Goal: Information Seeking & Learning: Learn about a topic

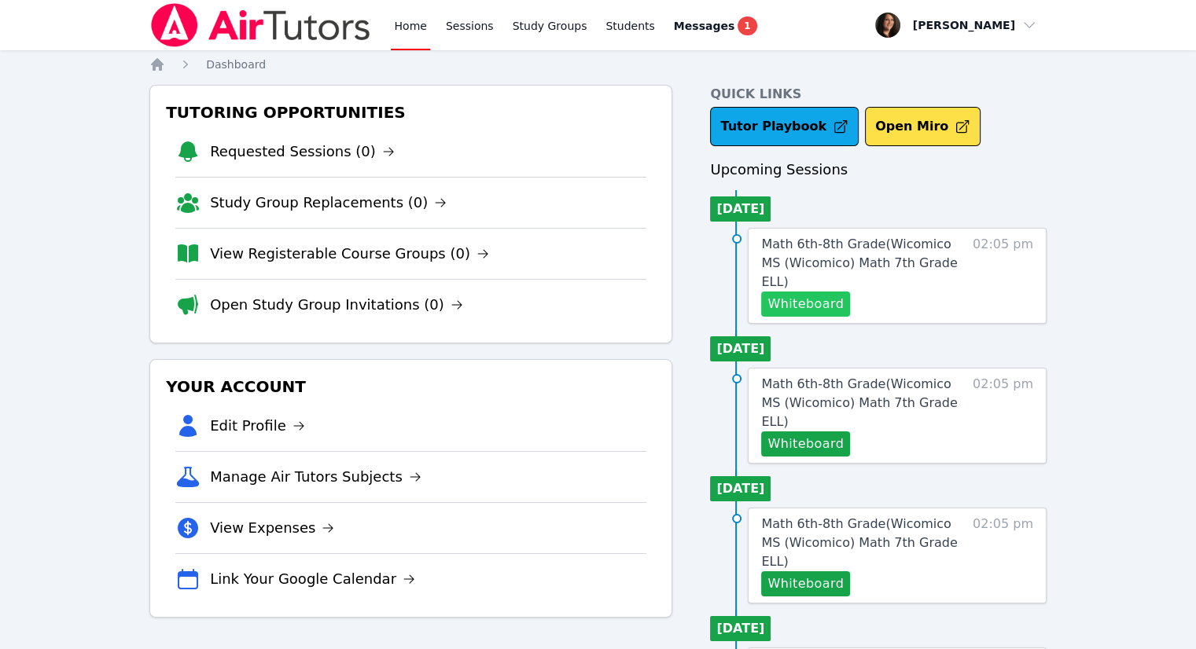
click at [796, 292] on button "Whiteboard" at bounding box center [805, 304] width 89 height 25
click at [789, 292] on button "Whiteboard" at bounding box center [805, 304] width 89 height 25
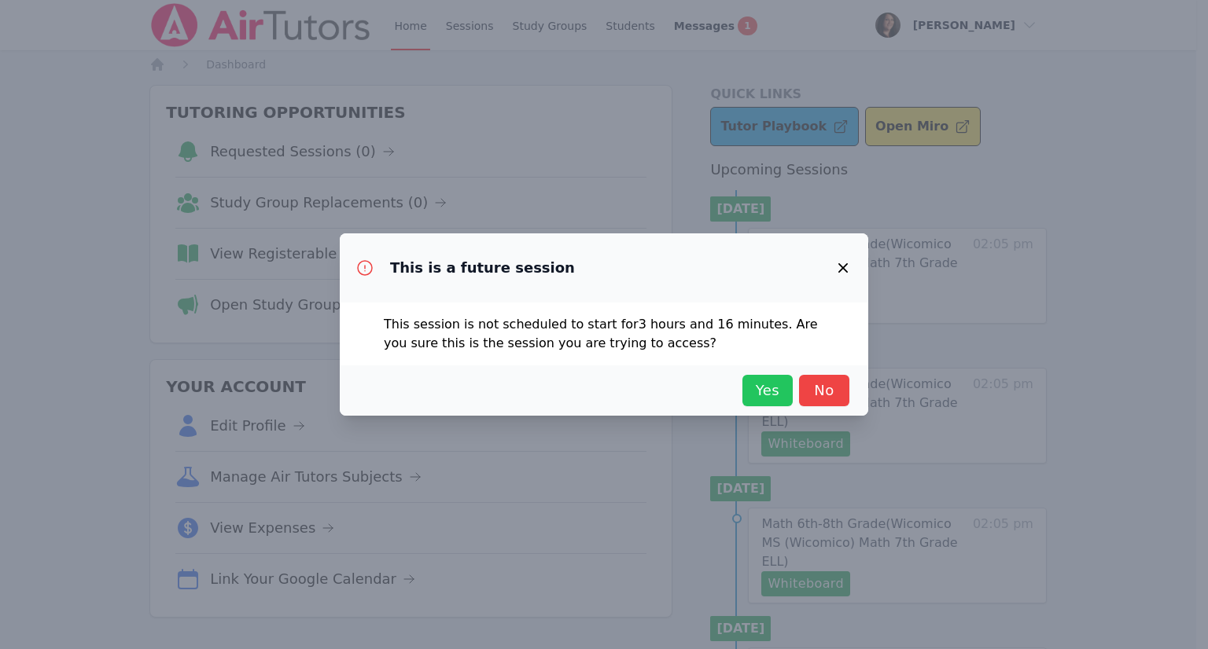
click at [760, 395] on span "Yes" at bounding box center [767, 391] width 35 height 22
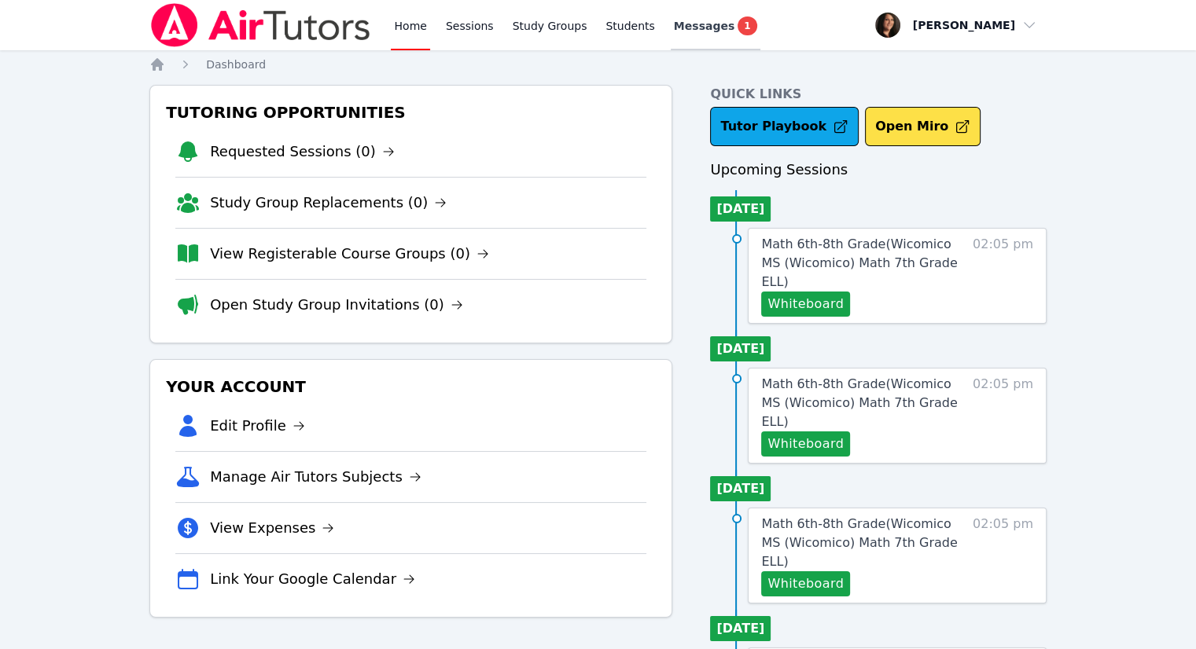
click at [703, 25] on div "Messages 1" at bounding box center [715, 26] width 83 height 19
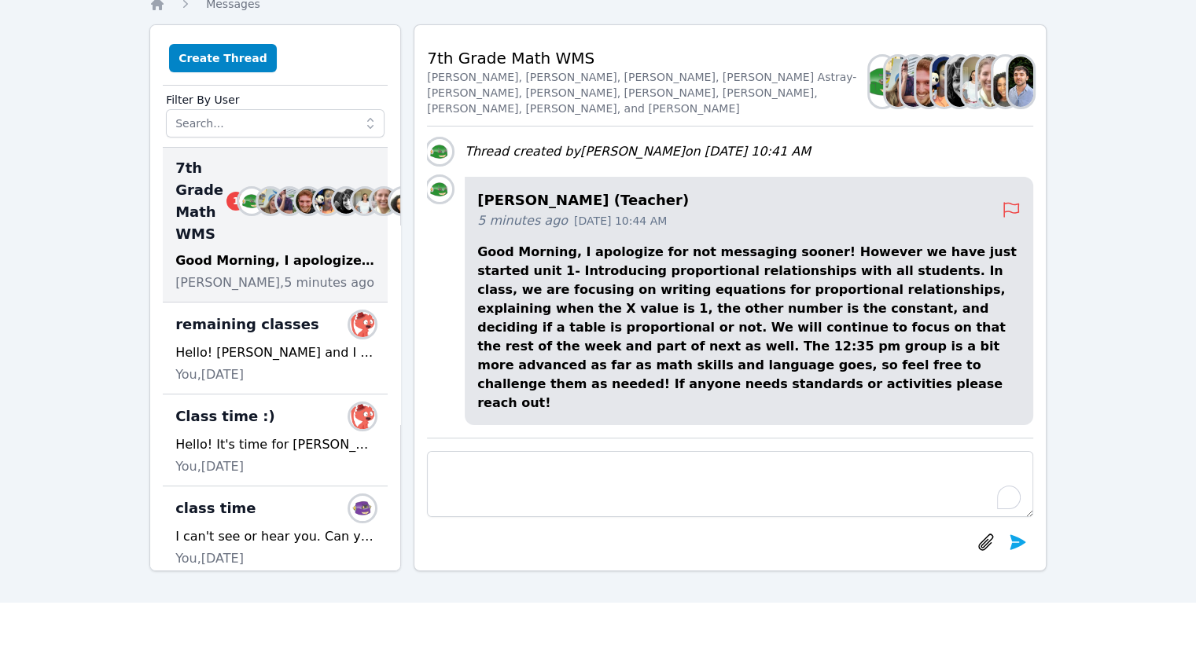
scroll to position [79, 0]
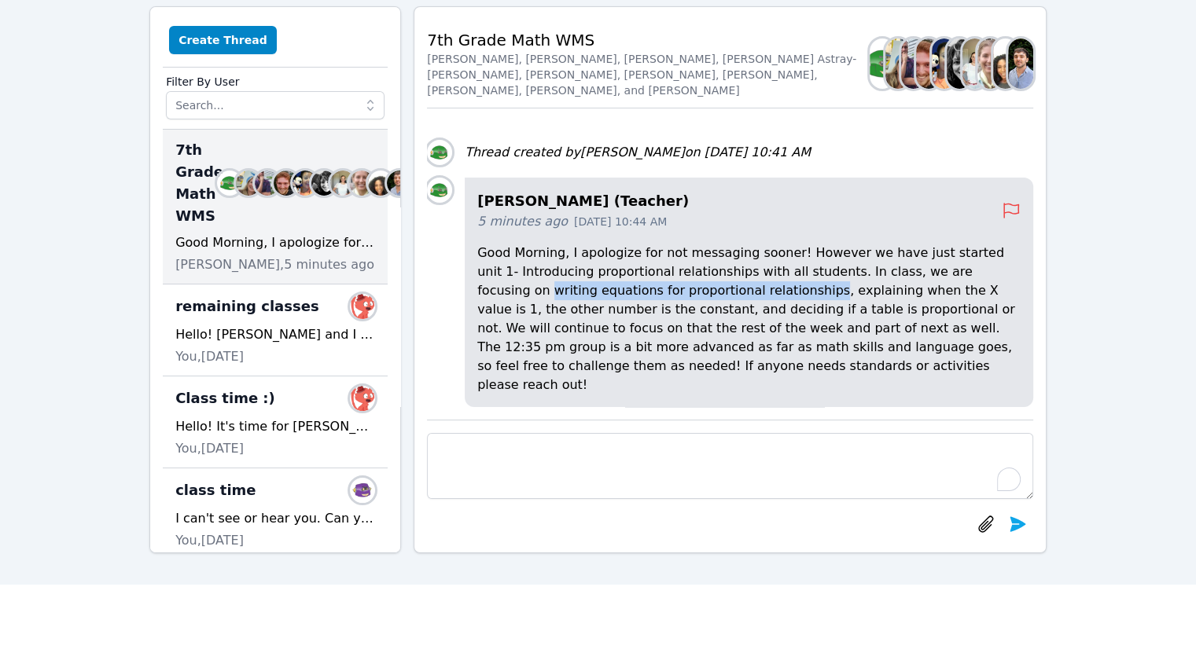
drag, startPoint x: 941, startPoint y: 292, endPoint x: 697, endPoint y: 309, distance: 244.3
click at [697, 309] on p "Good Morning, I apologize for not messaging sooner! However we have just starte…" at bounding box center [748, 319] width 543 height 151
copy p "writing equations for proportional relationships"
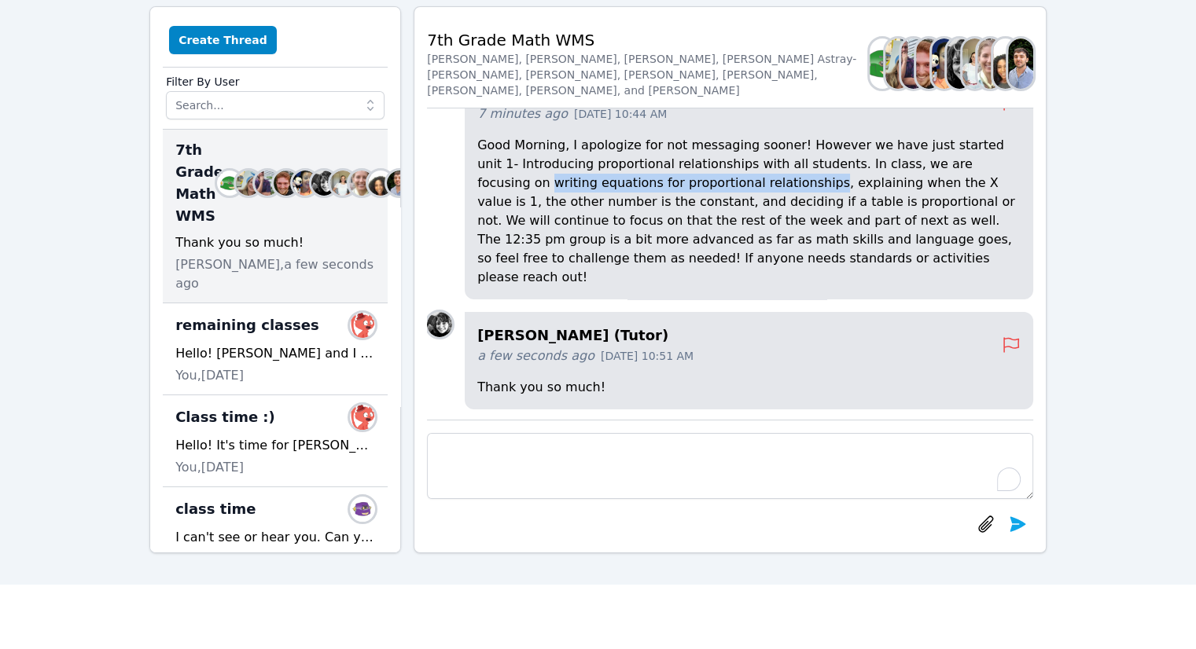
scroll to position [0, 0]
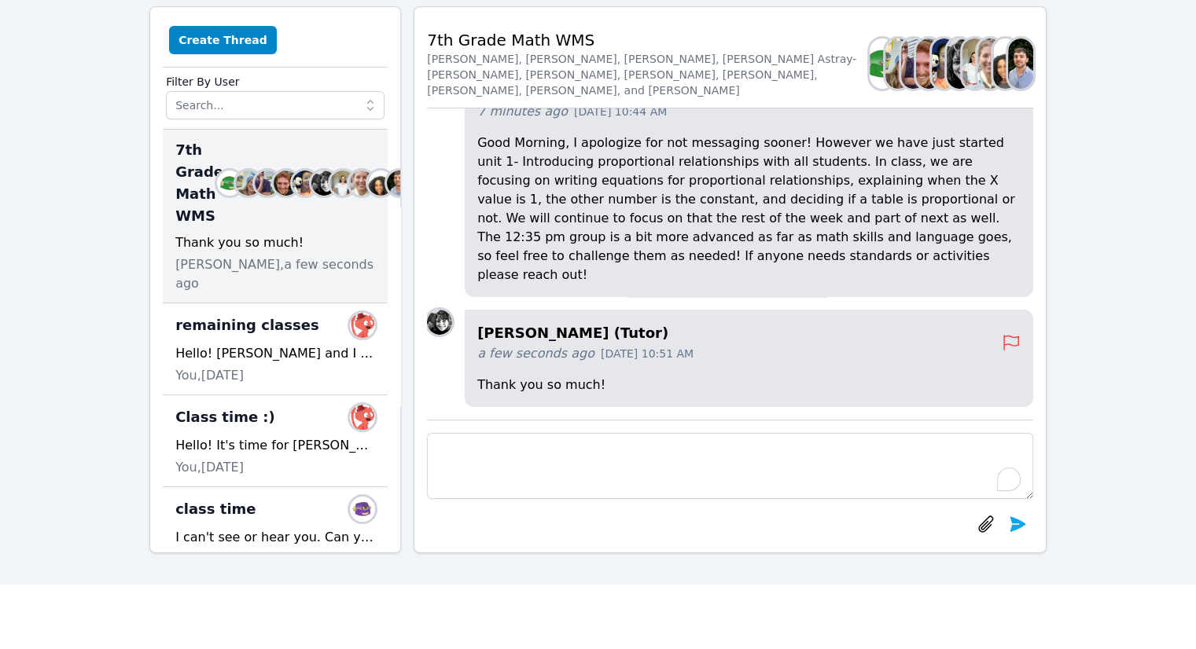
click at [878, 215] on p "Good Morning, I apologize for not messaging sooner! However we have just starte…" at bounding box center [748, 209] width 543 height 151
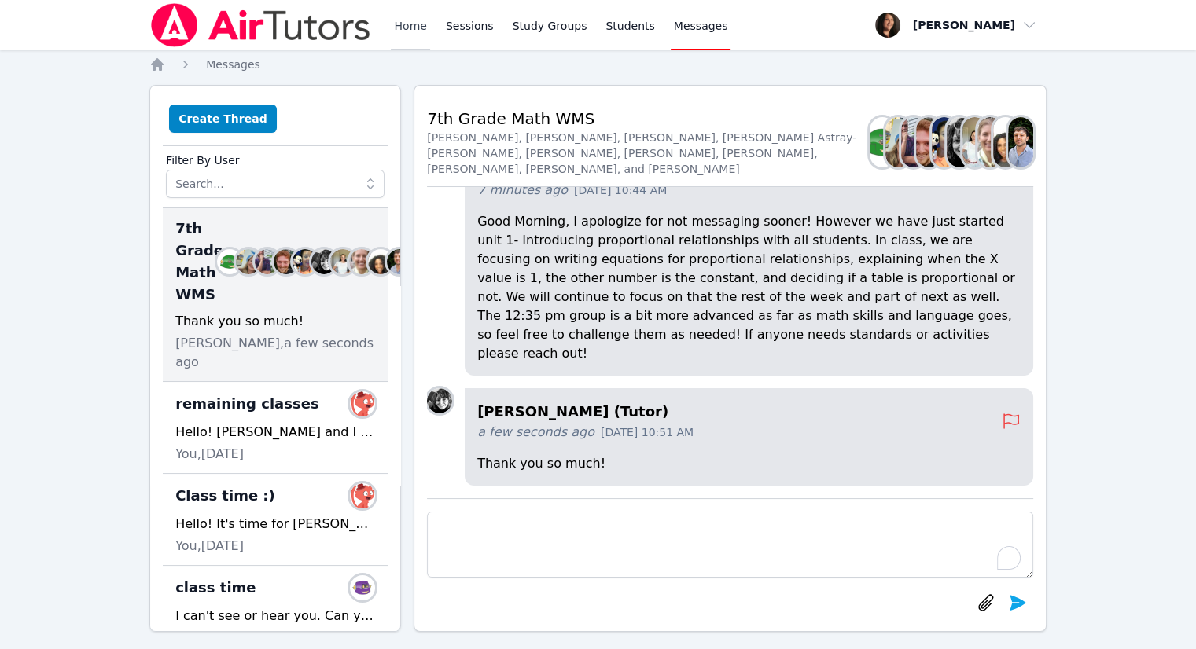
click at [399, 28] on link "Home" at bounding box center [410, 25] width 39 height 50
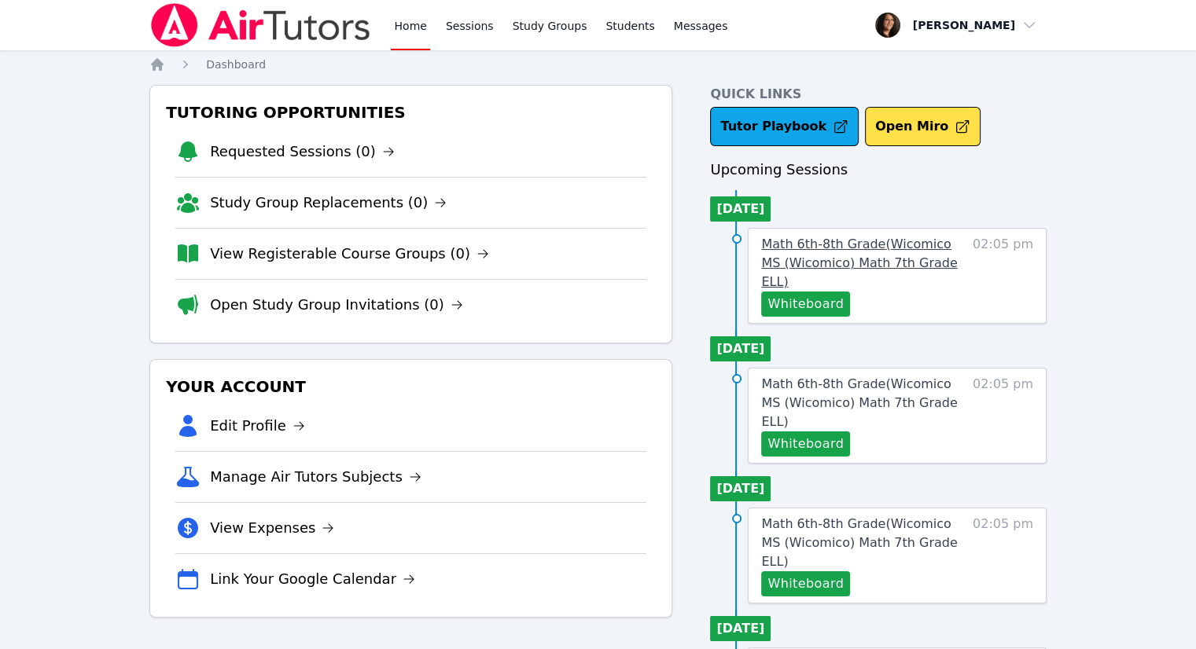
click at [852, 247] on span "Math 6th-8th Grade ( Wicomico MS (Wicomico) Math 7th Grade ELL )" at bounding box center [859, 263] width 196 height 53
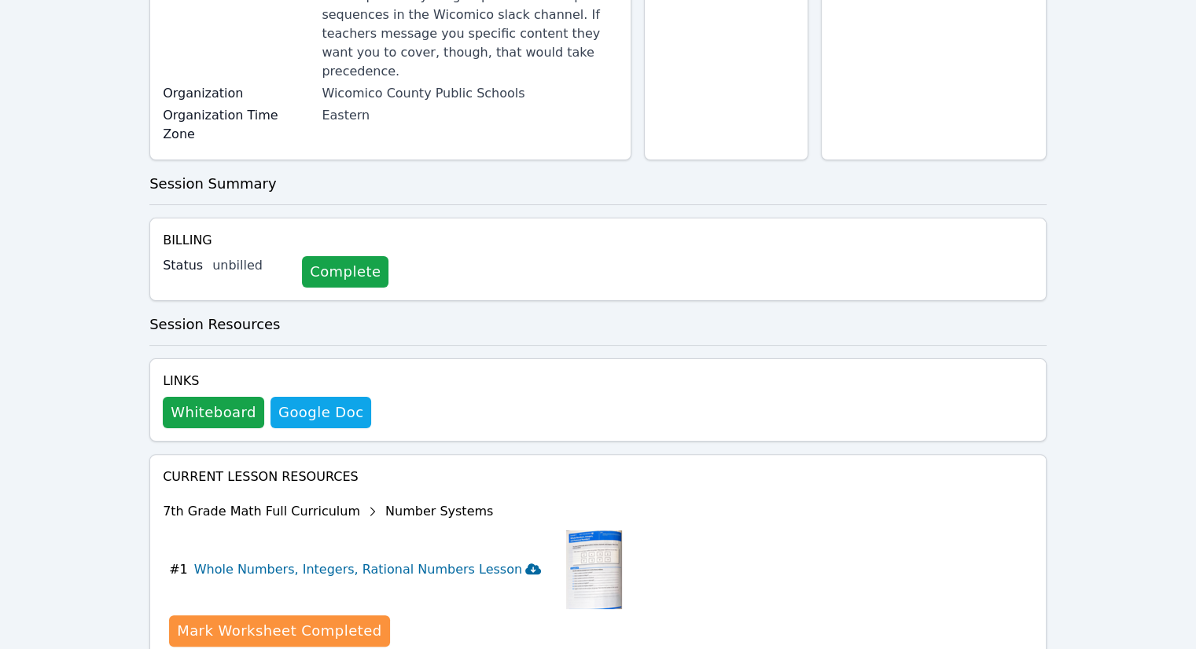
scroll to position [399, 0]
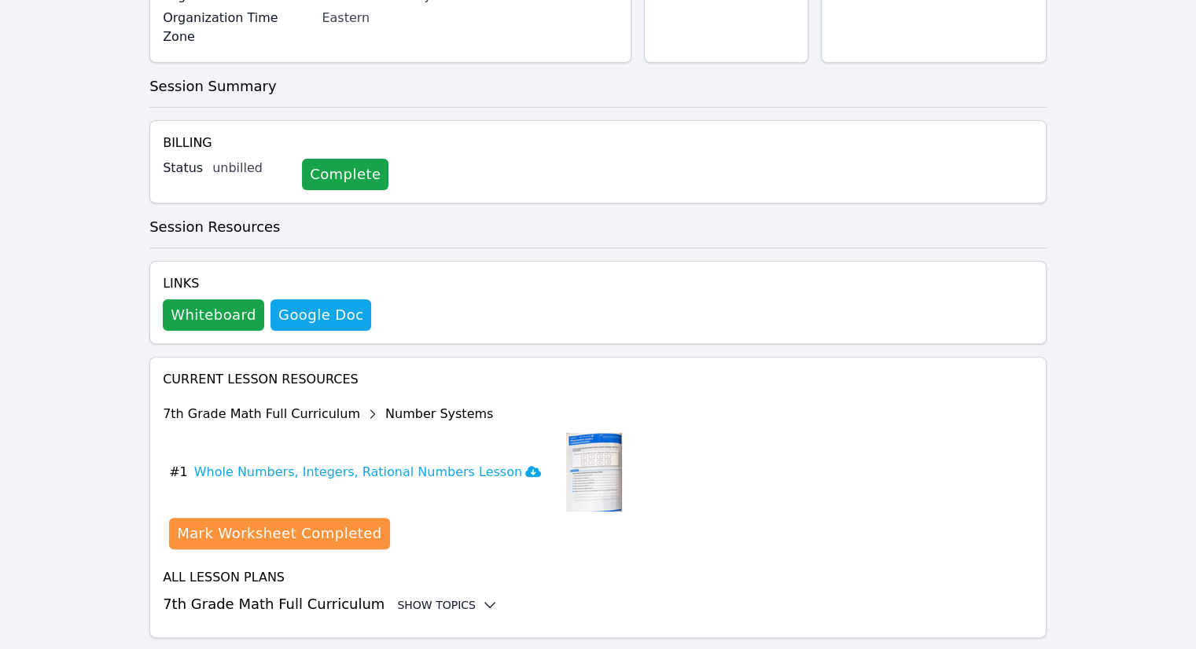
click at [397, 598] on div "Show Topics" at bounding box center [447, 606] width 101 height 16
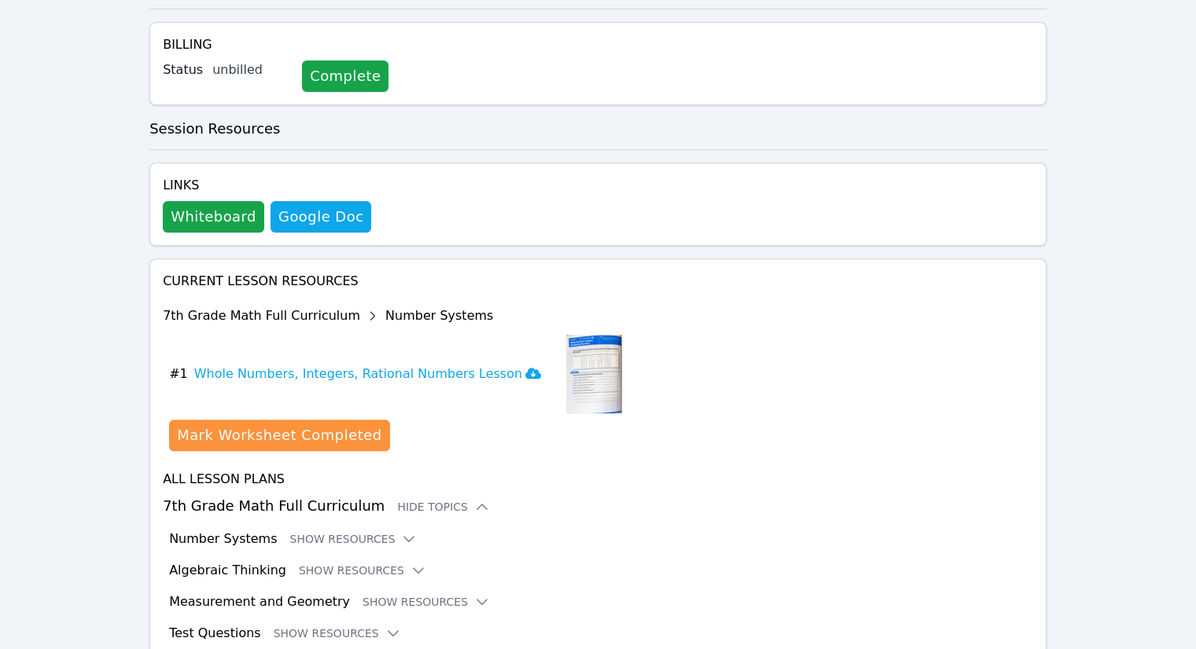
scroll to position [528, 0]
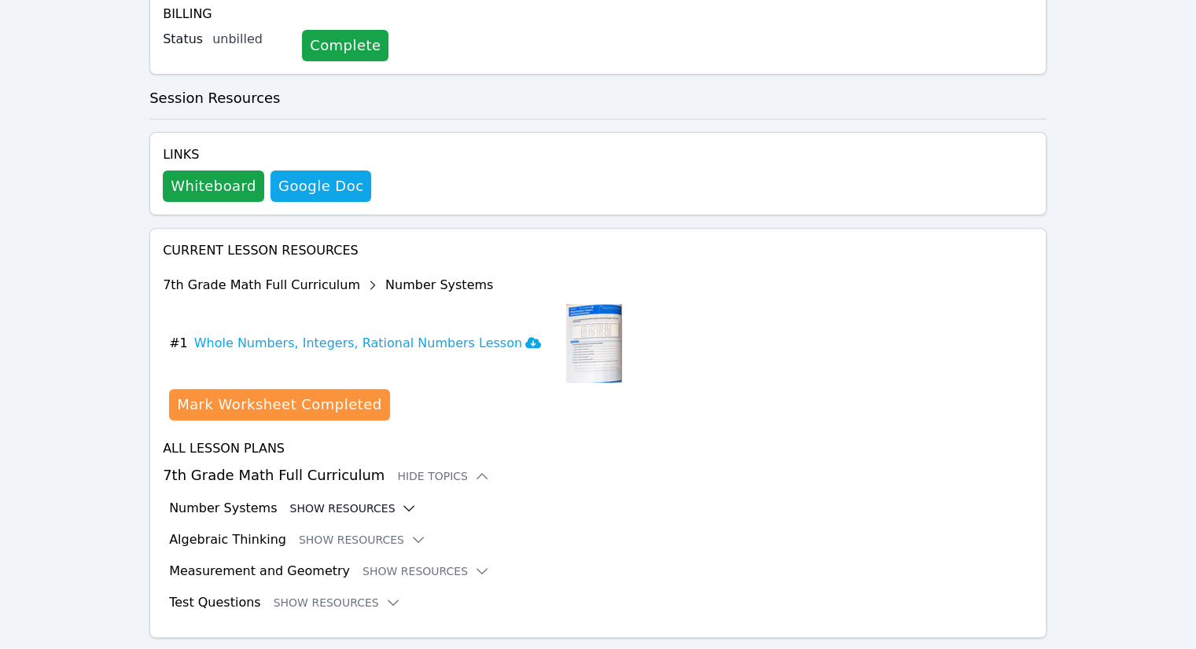
click at [340, 501] on button "Show Resources" at bounding box center [352, 509] width 127 height 16
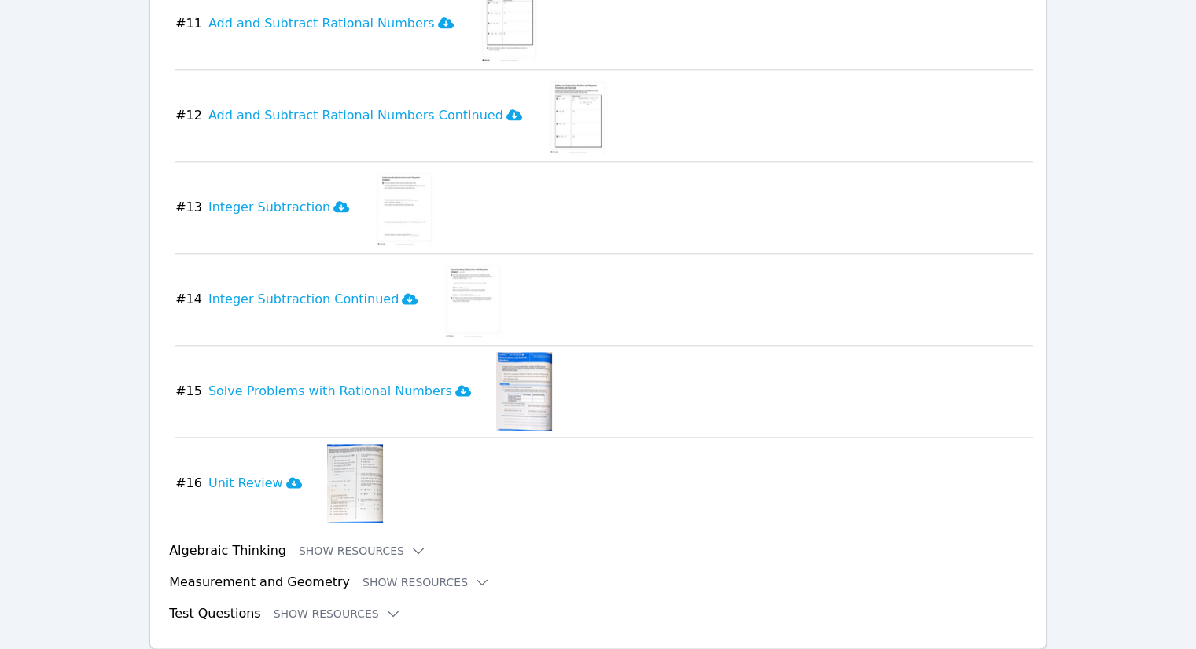
scroll to position [2009, 0]
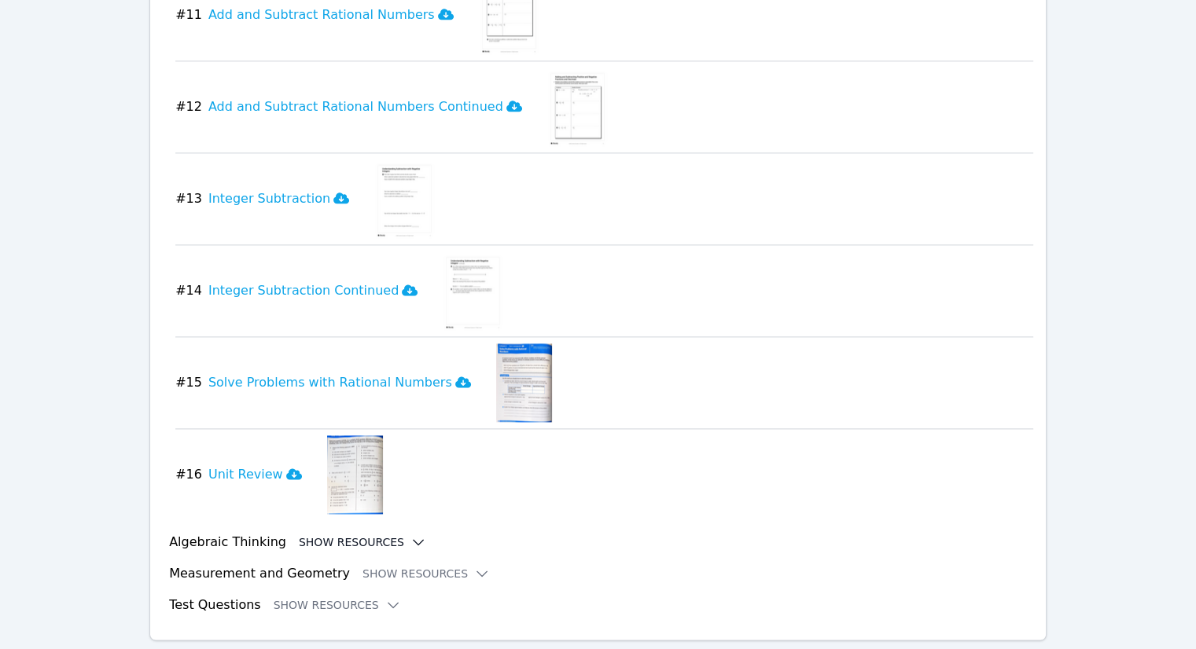
click at [318, 535] on button "Show Resources" at bounding box center [362, 543] width 127 height 16
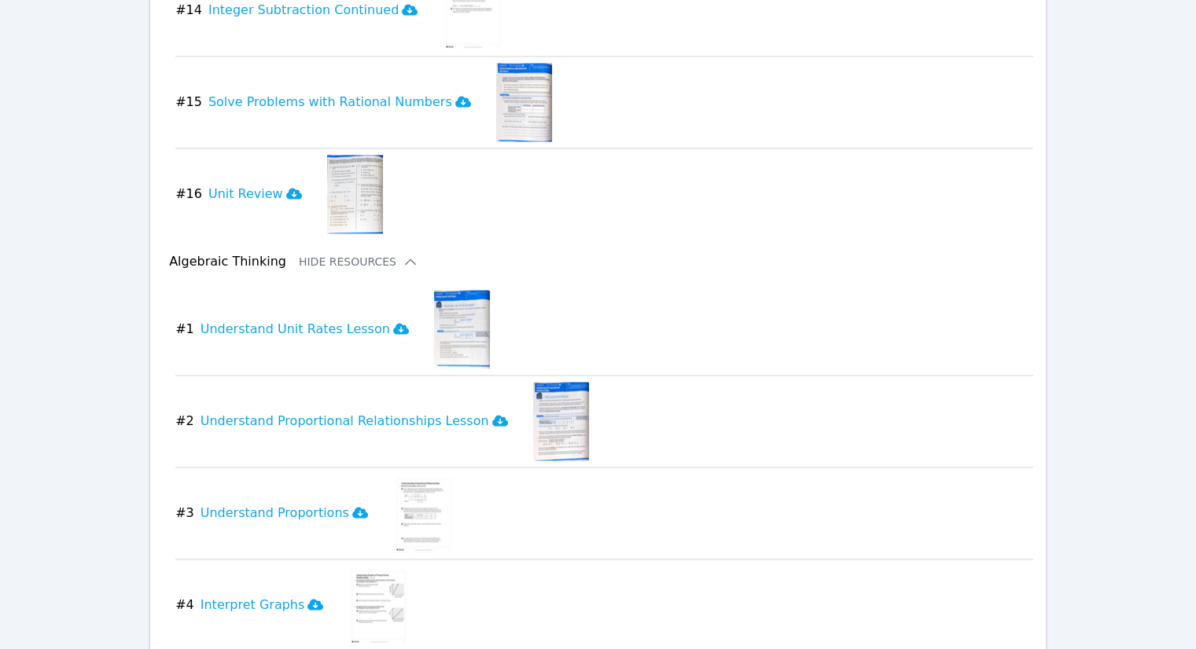
scroll to position [2323, 0]
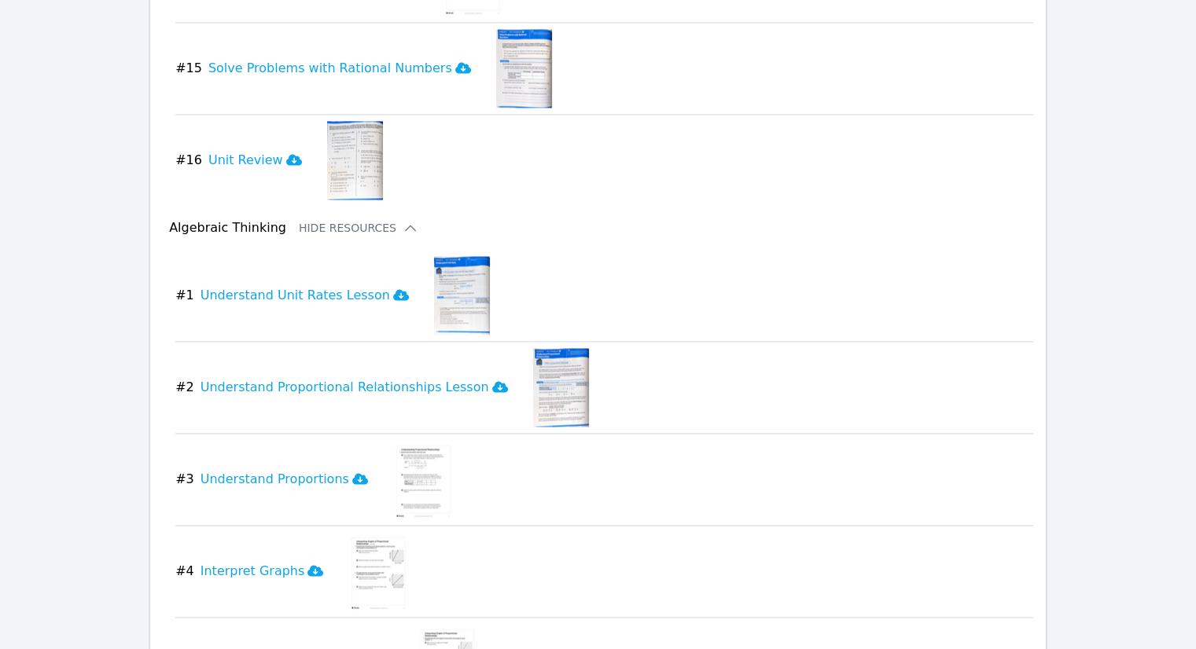
click at [434, 261] on img at bounding box center [462, 295] width 56 height 79
click at [285, 286] on h3 "Understand Unit Rates Lesson" at bounding box center [304, 295] width 208 height 19
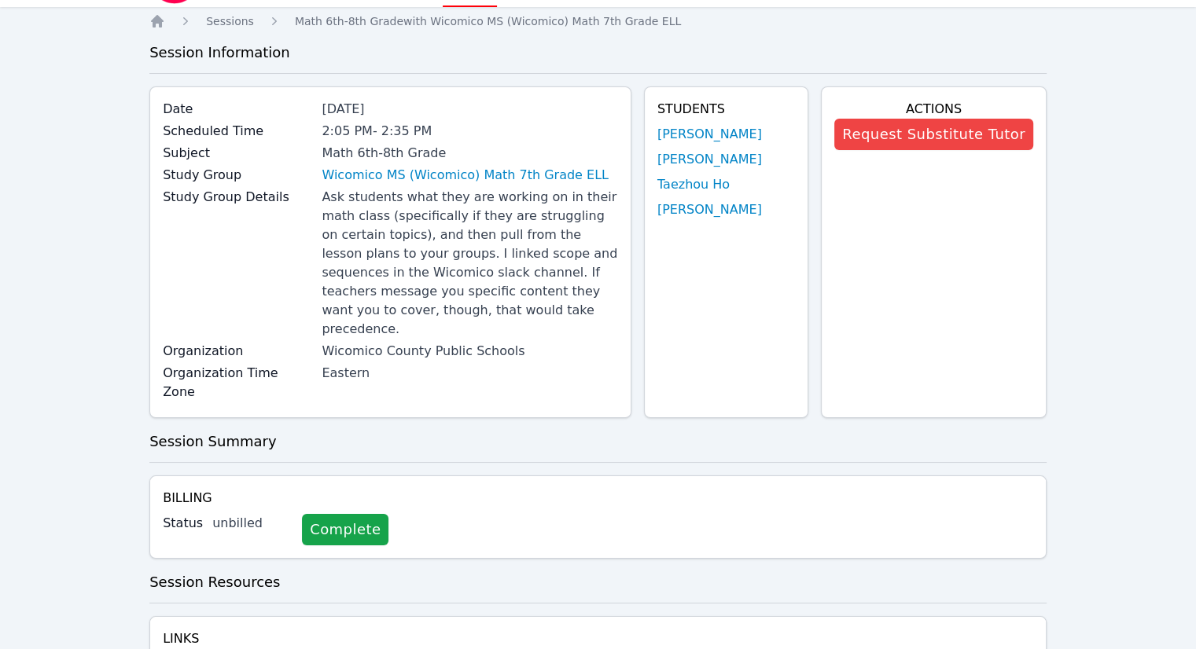
scroll to position [0, 0]
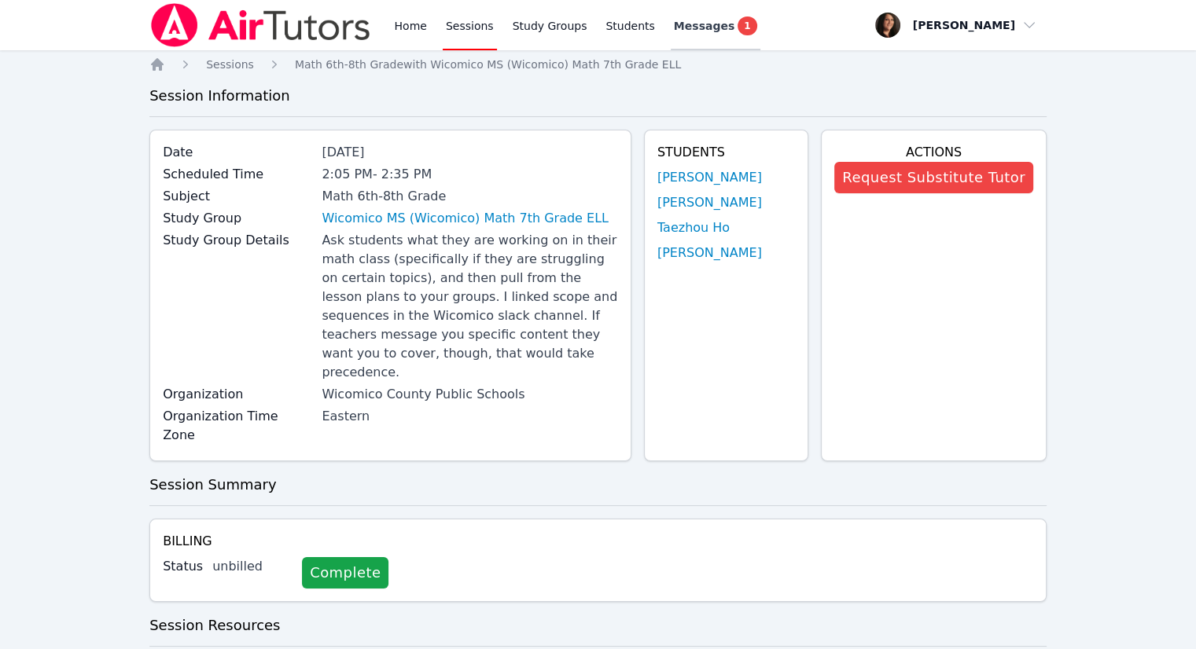
click at [674, 25] on span "Messages" at bounding box center [704, 26] width 61 height 16
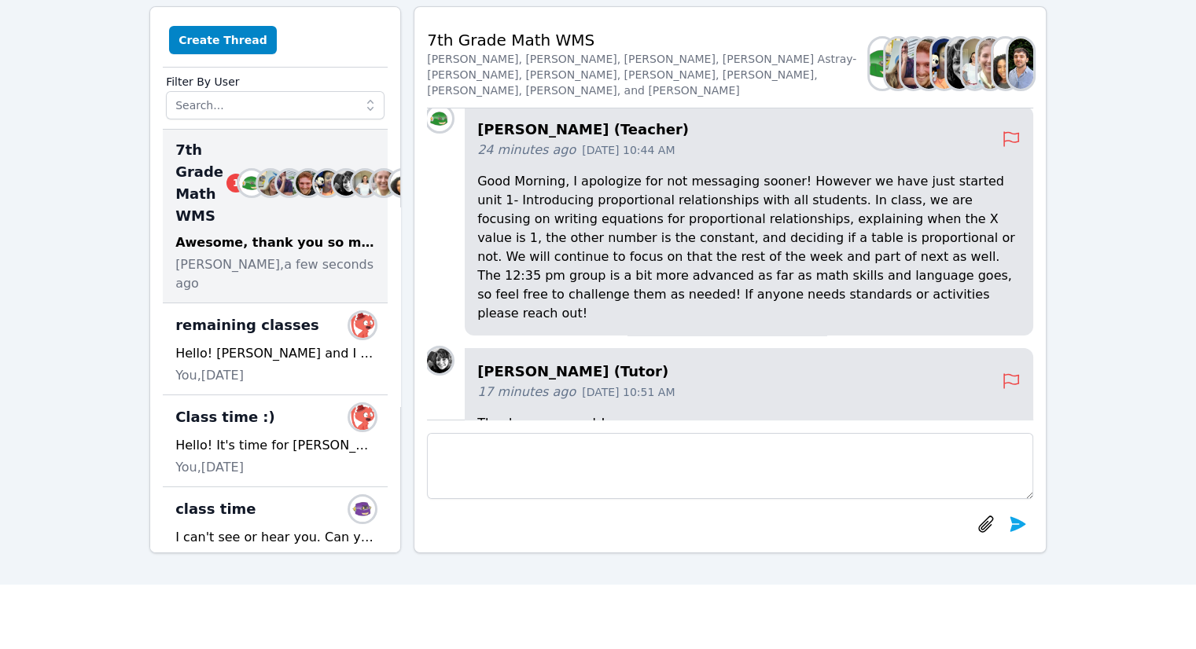
scroll to position [-188, 0]
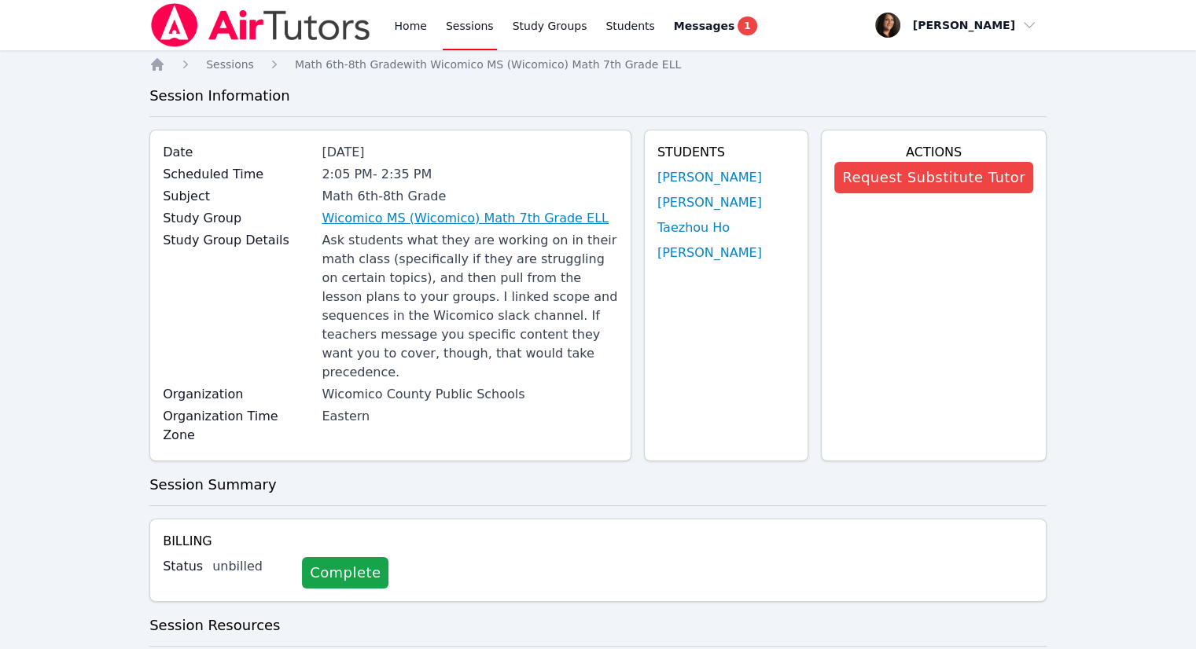
click at [406, 220] on link "Wicomico MS (Wicomico) Math 7th Grade ELL" at bounding box center [465, 218] width 287 height 19
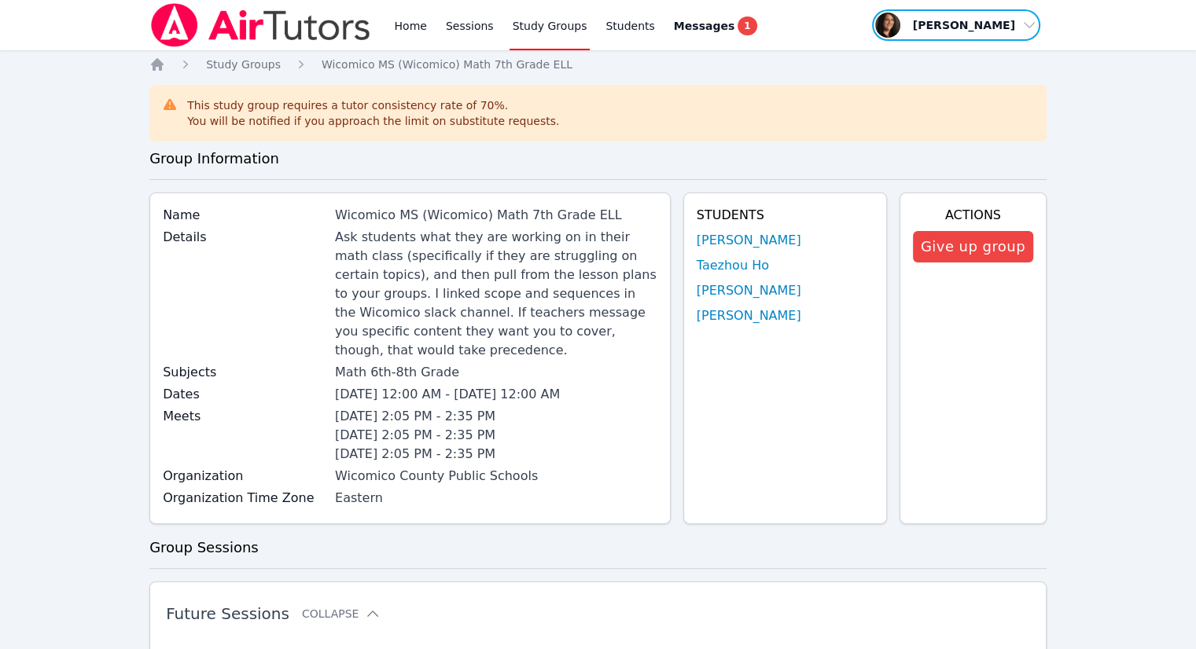
click at [947, 27] on span "button" at bounding box center [955, 25] width 171 height 35
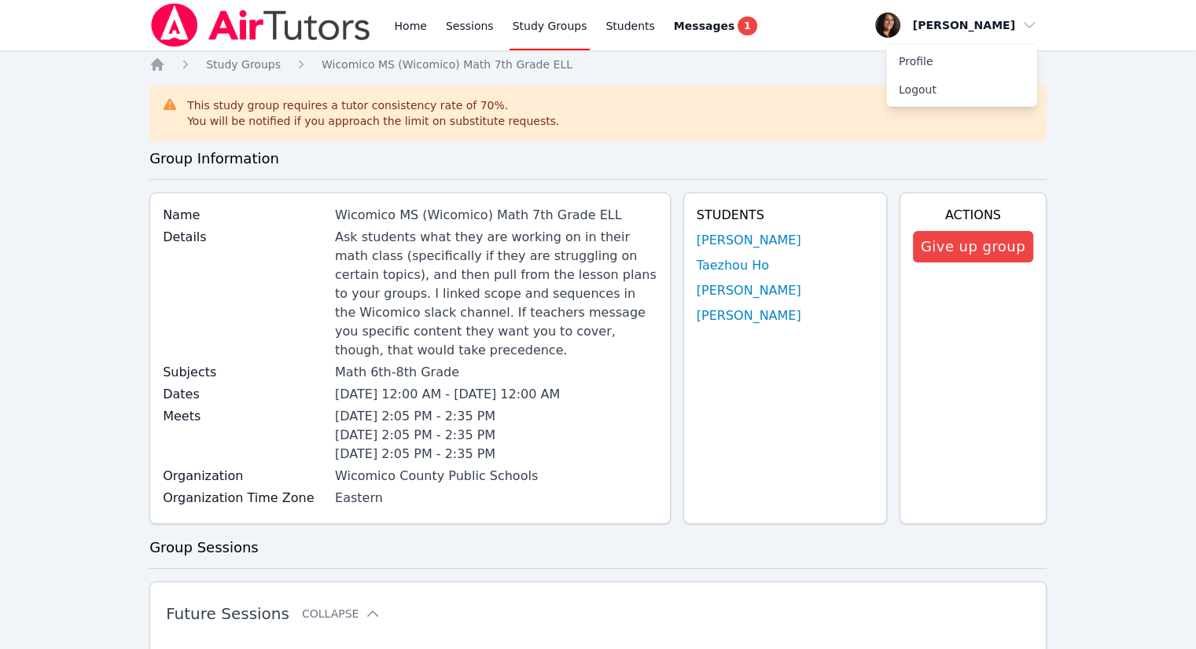
click at [668, 101] on div "This study group requires a tutor consistency rate of 70 %. You will be notifie…" at bounding box center [598, 112] width 872 height 31
click at [238, 62] on span "Study Groups" at bounding box center [243, 64] width 75 height 13
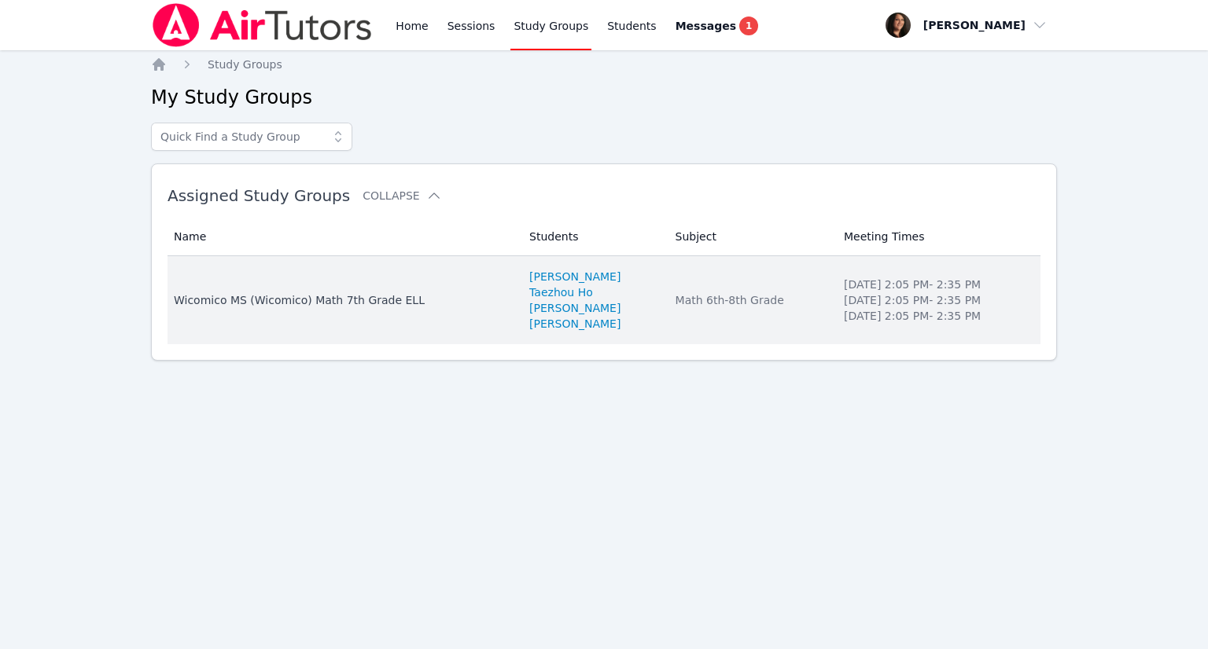
click at [251, 300] on div "Wicomico MS (Wicomico) Math 7th Grade ELL" at bounding box center [342, 300] width 337 height 16
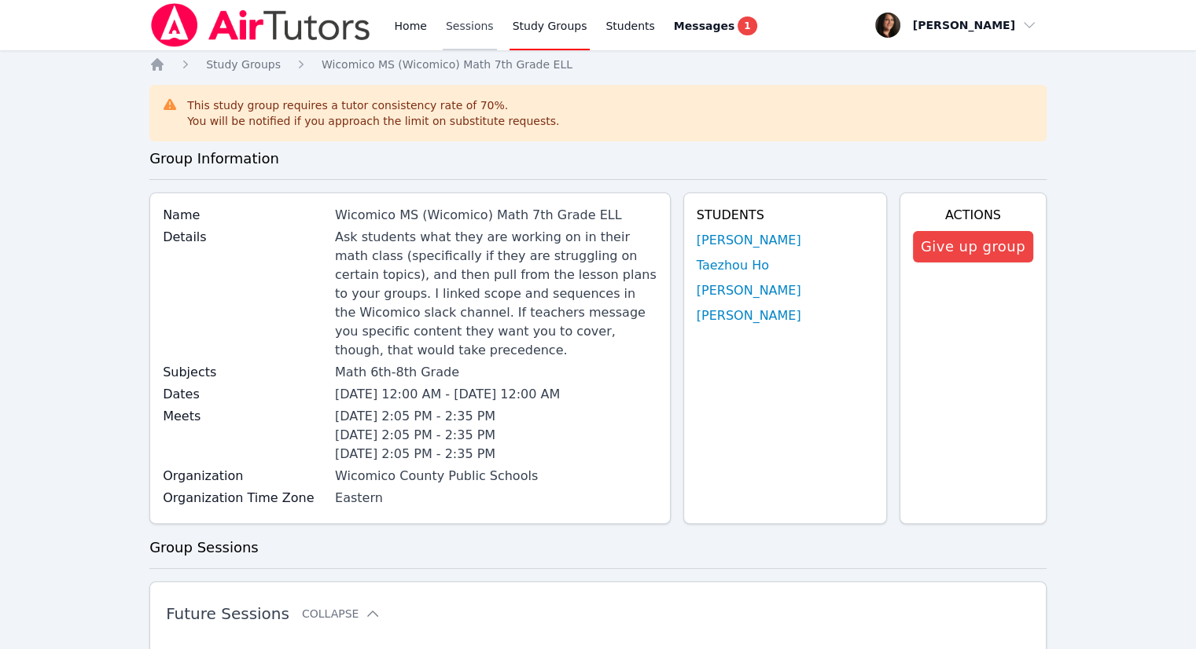
click at [450, 30] on link "Sessions" at bounding box center [470, 25] width 54 height 50
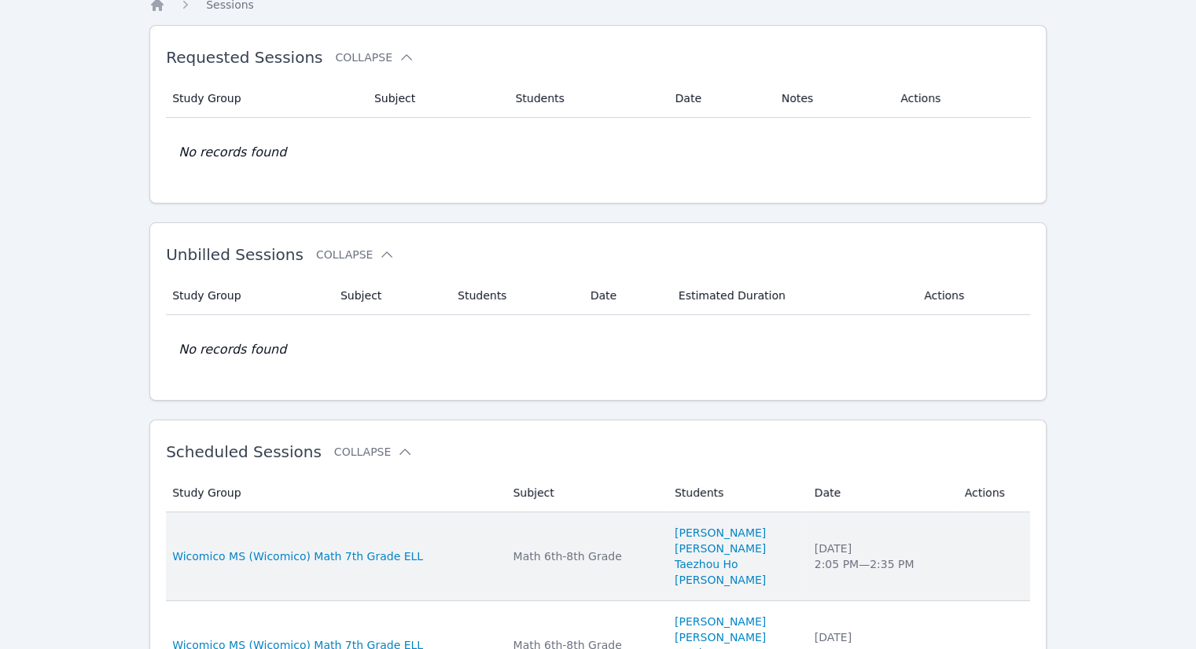
scroll to position [157, 0]
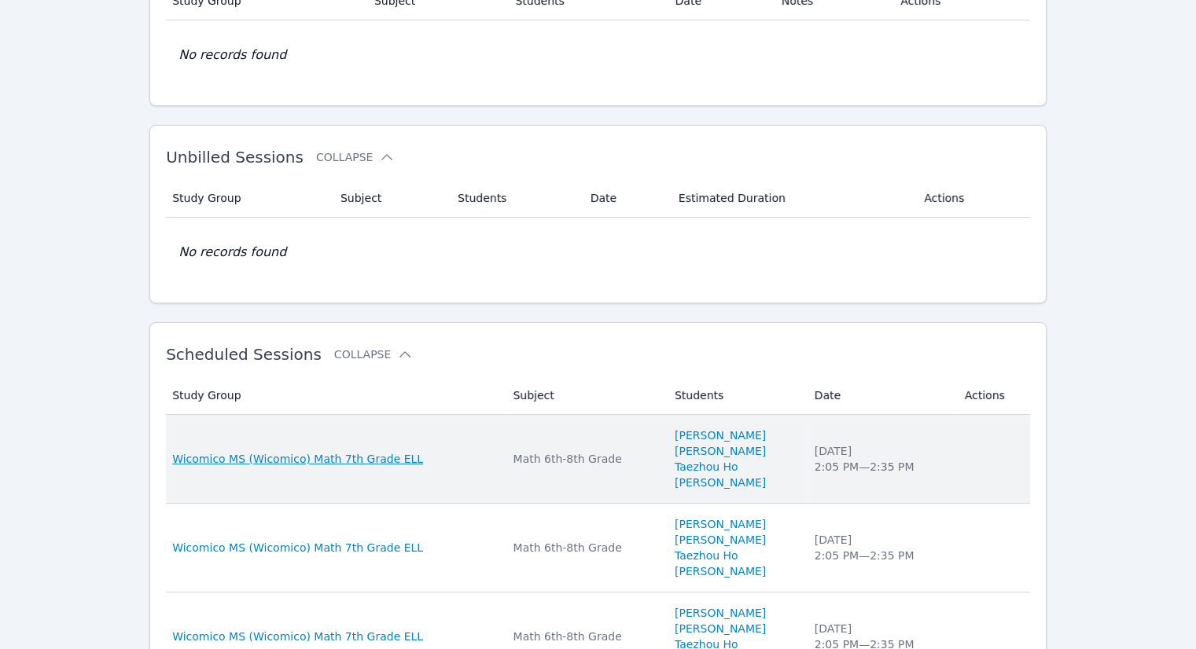
click at [329, 458] on span "Wicomico MS (Wicomico) Math 7th Grade ELL" at bounding box center [297, 459] width 251 height 16
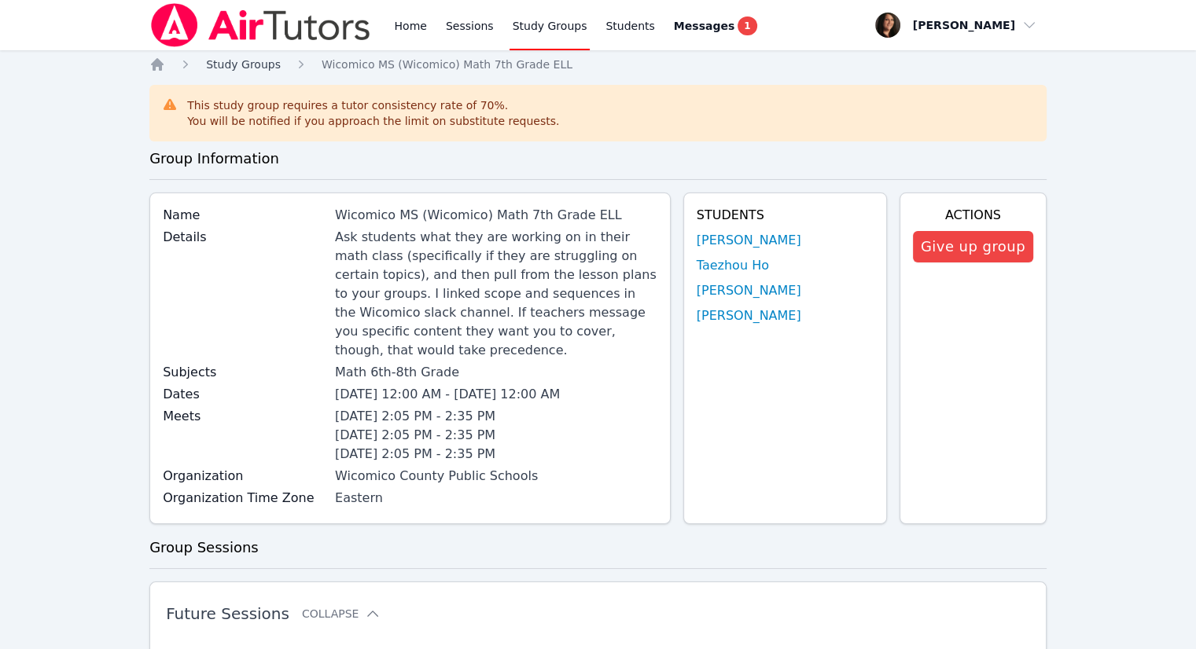
click at [244, 61] on span "Study Groups" at bounding box center [243, 64] width 75 height 13
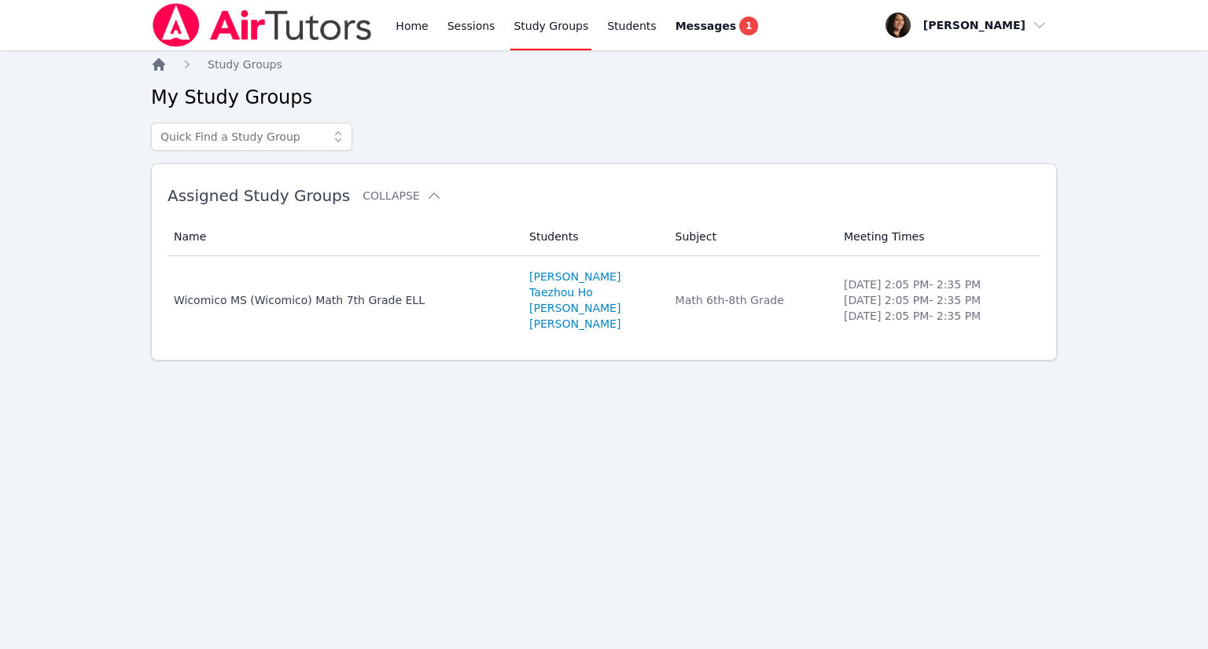
click at [153, 64] on icon "Breadcrumb" at bounding box center [159, 64] width 13 height 13
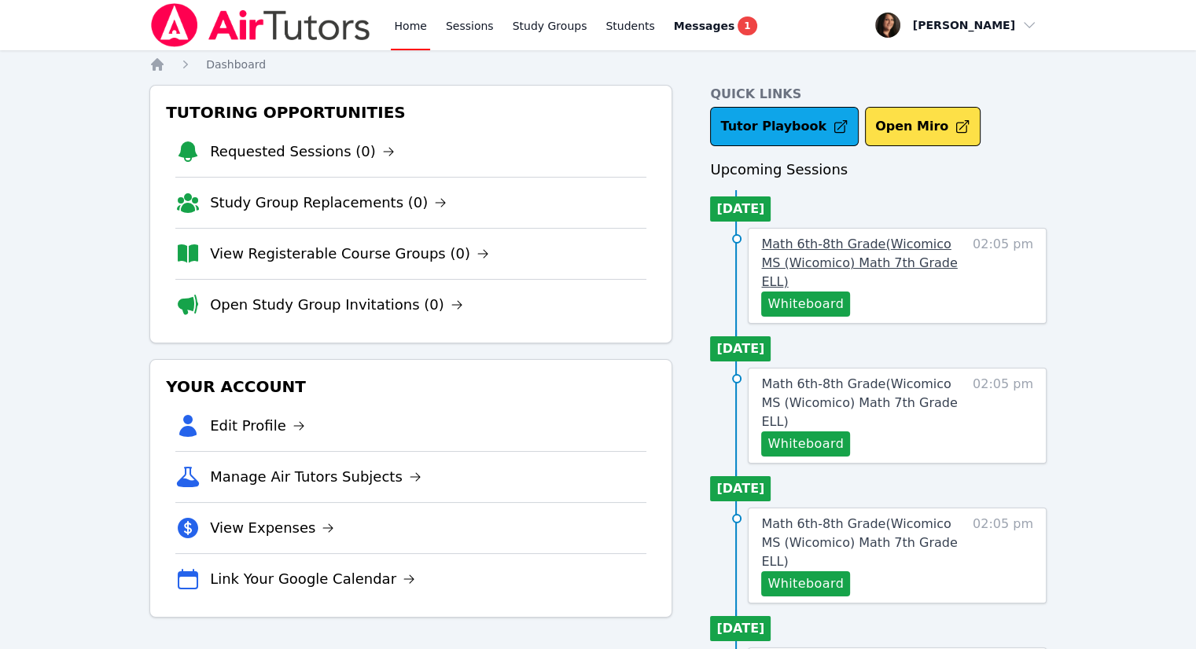
click at [877, 248] on span "Math 6th-8th Grade ( Wicomico MS (Wicomico) Math 7th Grade ELL )" at bounding box center [859, 263] width 196 height 53
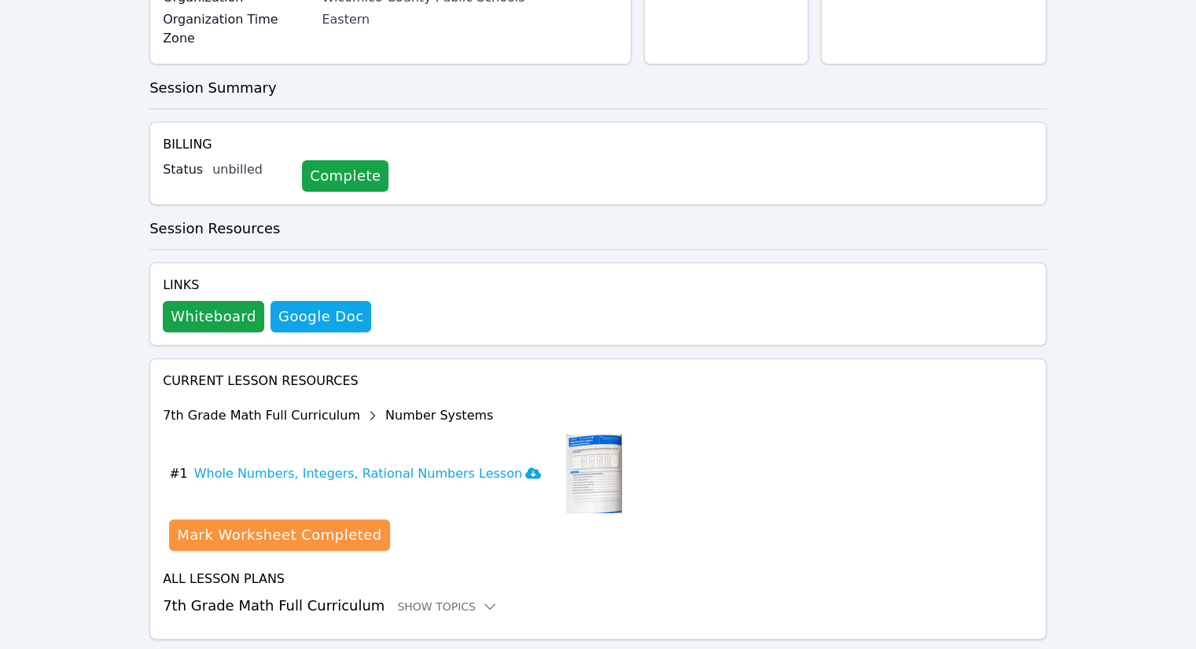
scroll to position [399, 0]
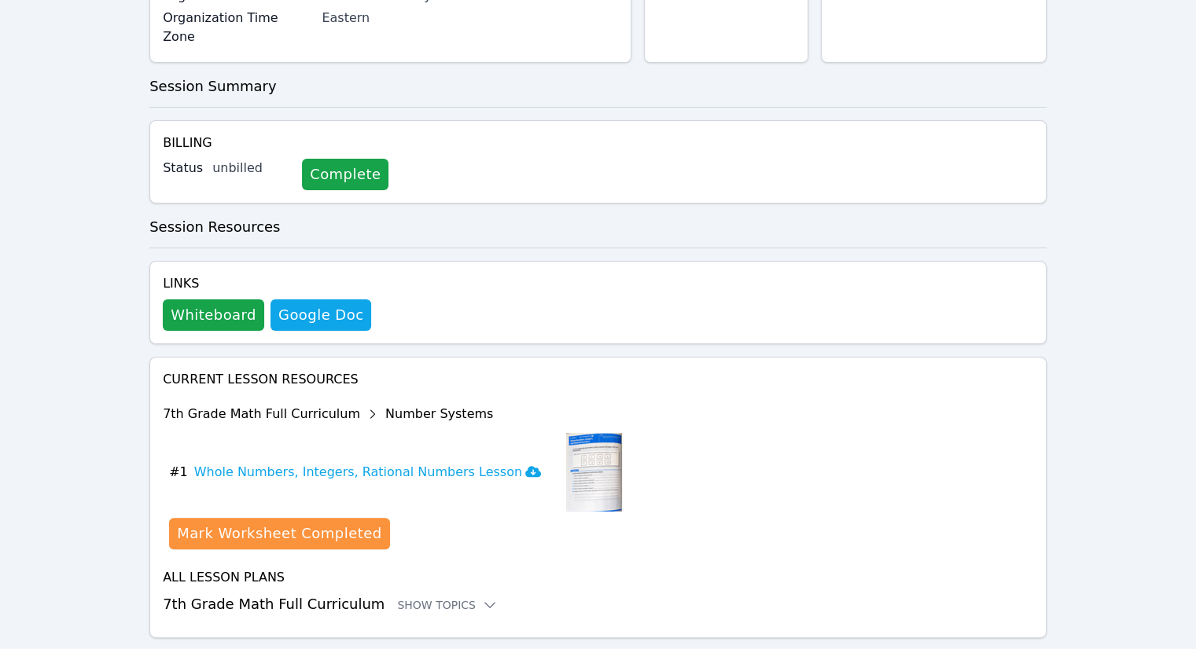
click at [216, 402] on div "7th Grade Math Full Curriculum Number Systems" at bounding box center [392, 414] width 459 height 25
click at [397, 598] on div "Show Topics" at bounding box center [447, 606] width 101 height 16
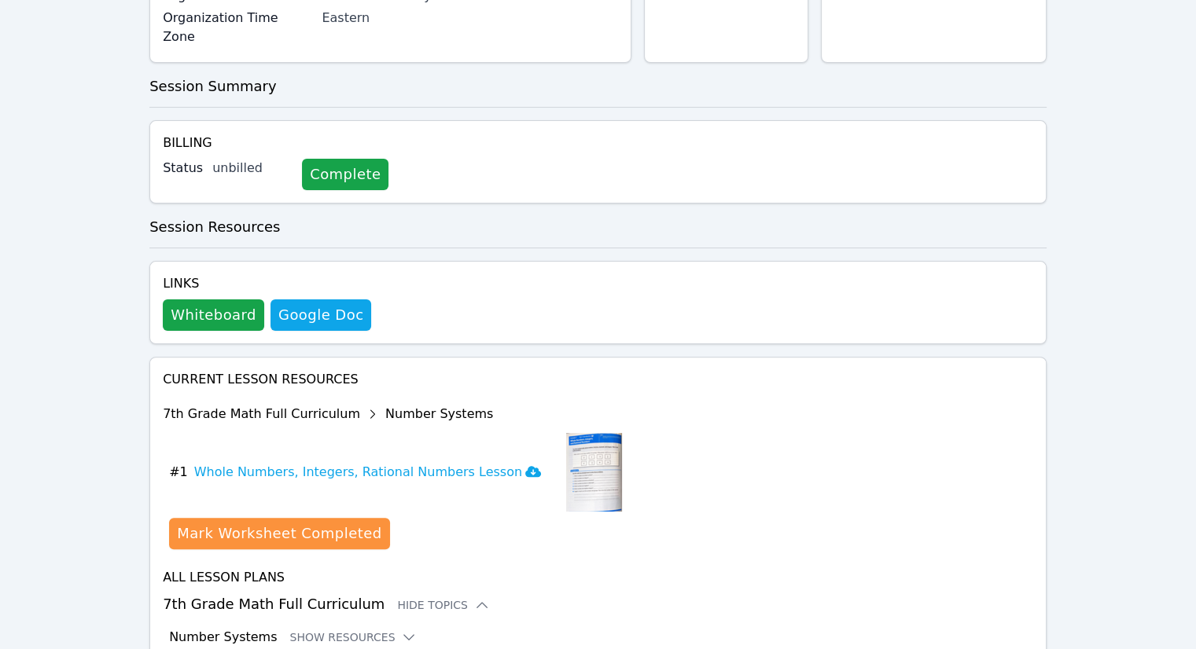
scroll to position [528, 0]
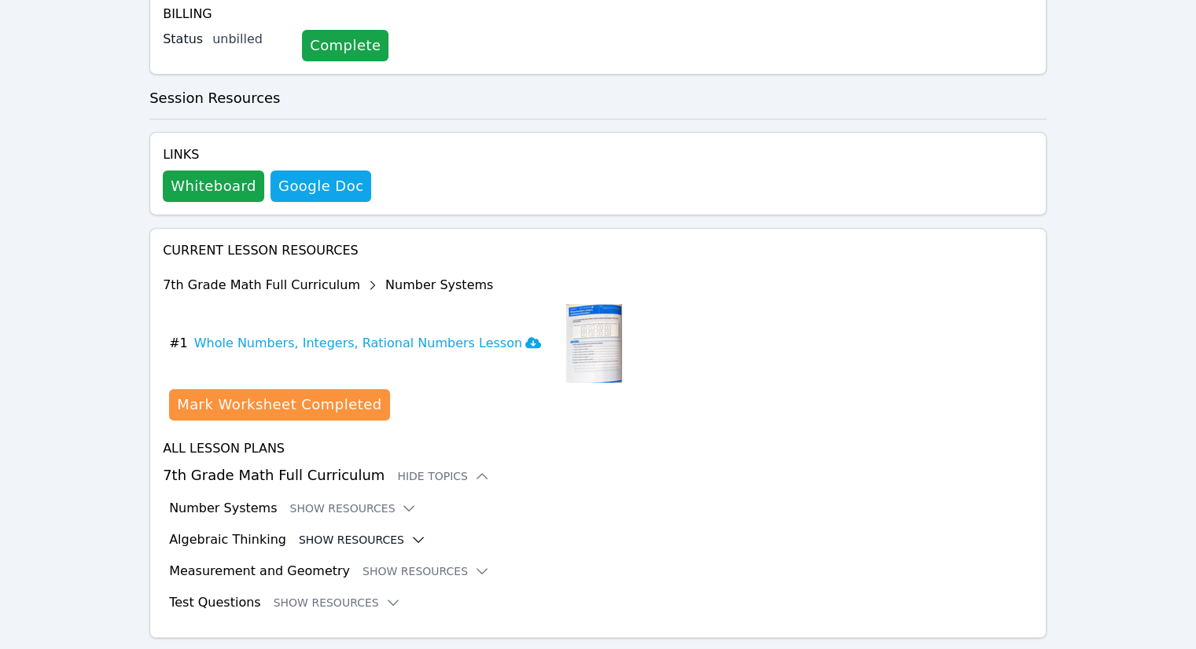
click at [337, 532] on button "Show Resources" at bounding box center [362, 540] width 127 height 16
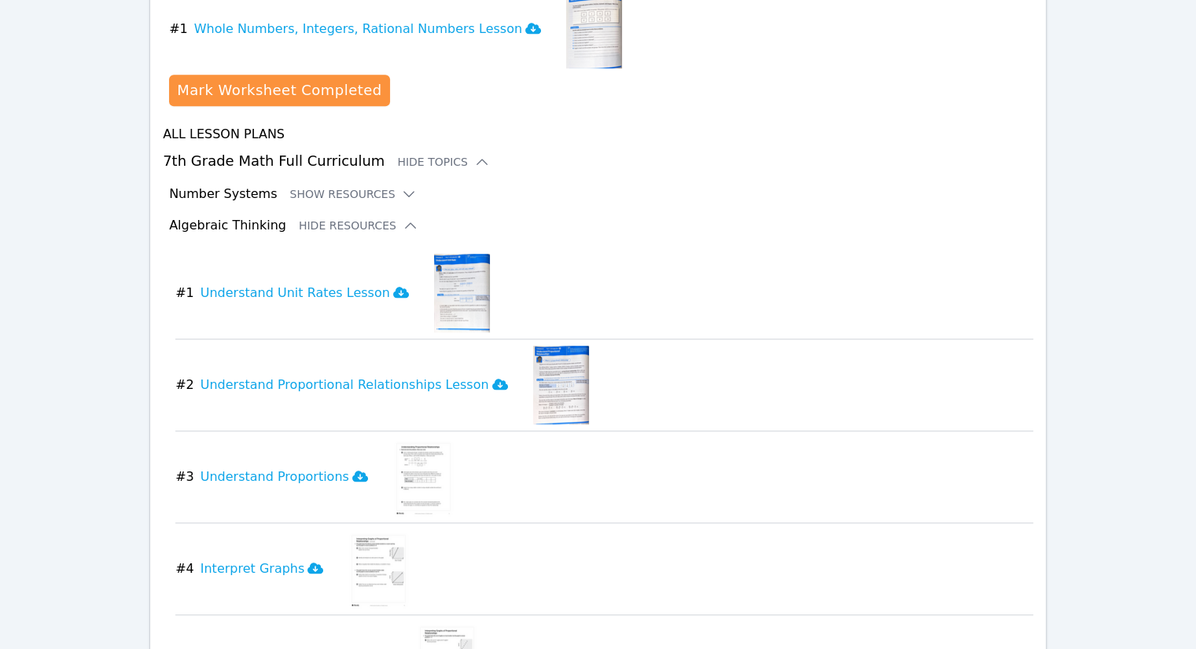
scroll to position [921, 0]
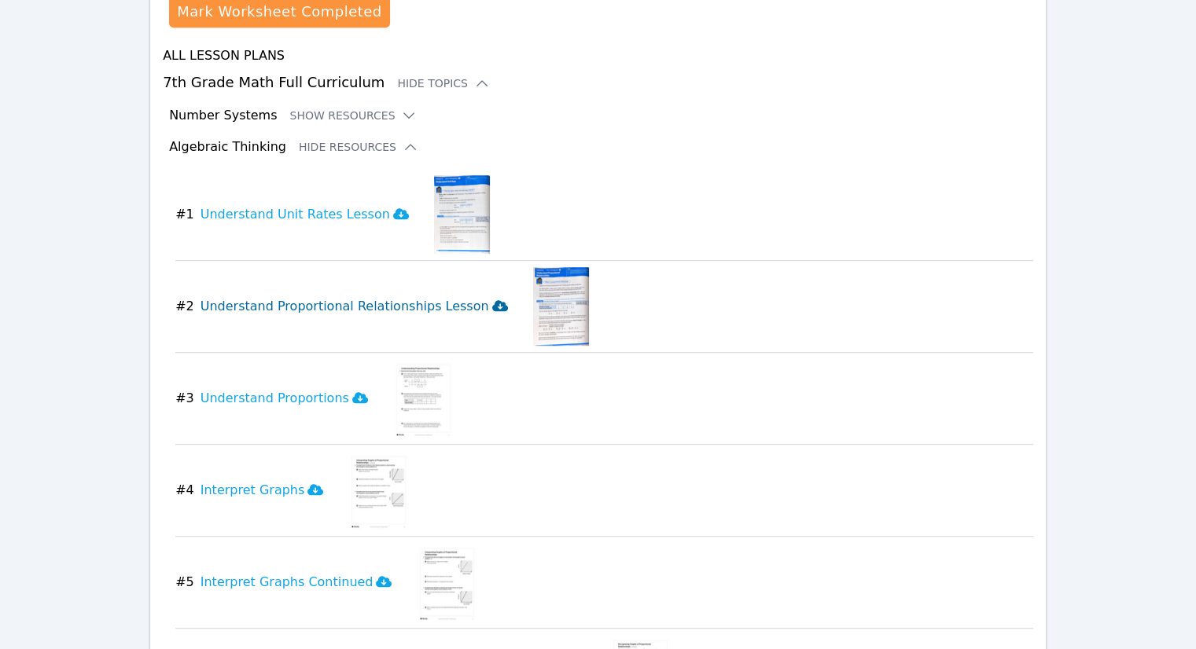
click at [290, 297] on h3 "Understand Proportional Relationships Lesson" at bounding box center [353, 306] width 307 height 19
